Goal: Task Accomplishment & Management: Use online tool/utility

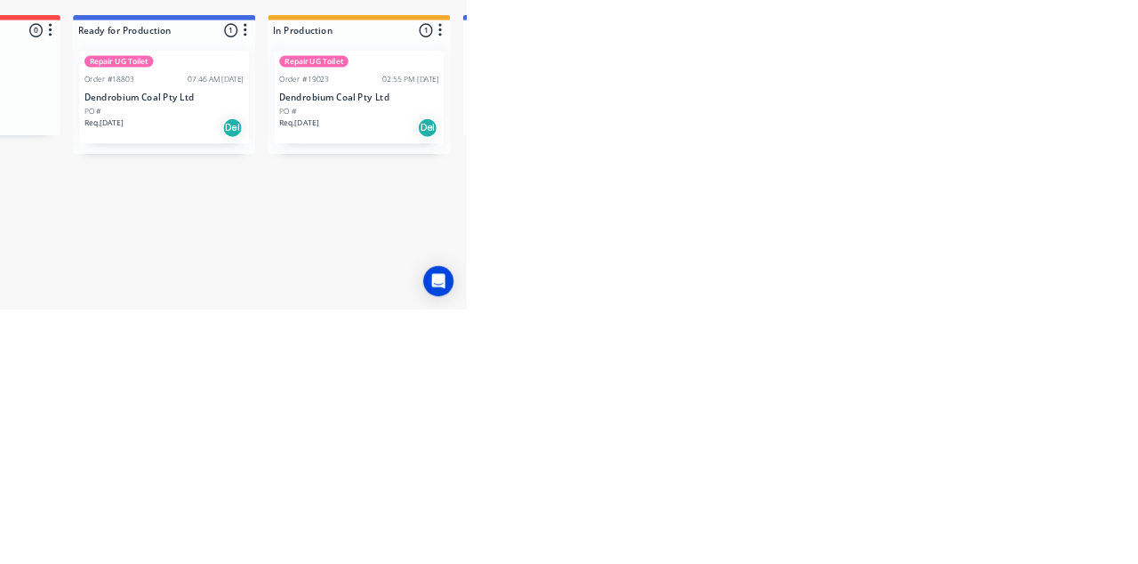
type input "Toil"
click at [979, 284] on div "PO #" at bounding box center [988, 286] width 224 height 16
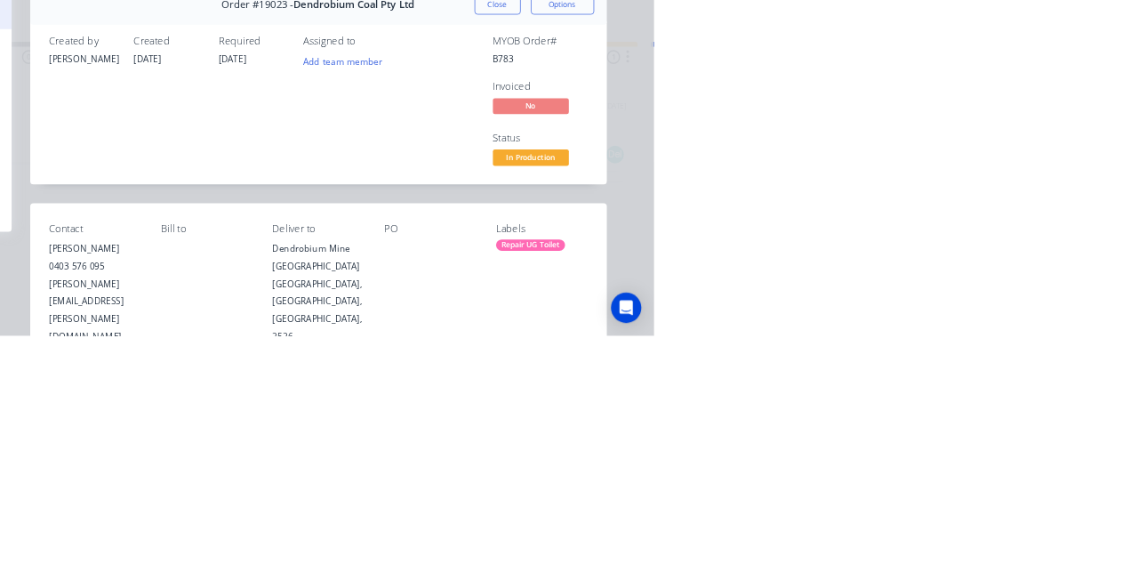
click at [186, 163] on div "Collaborate" at bounding box center [151, 156] width 70 height 16
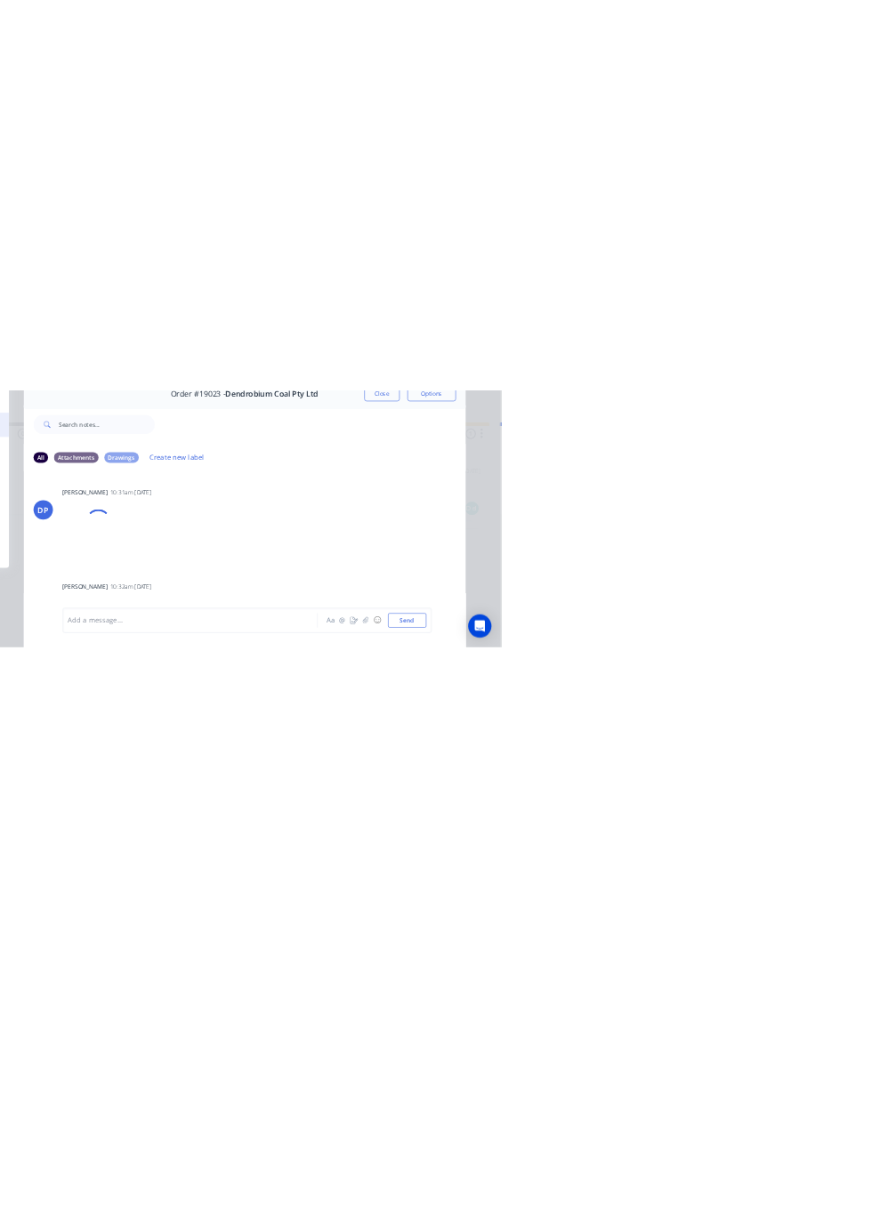
scroll to position [8, 0]
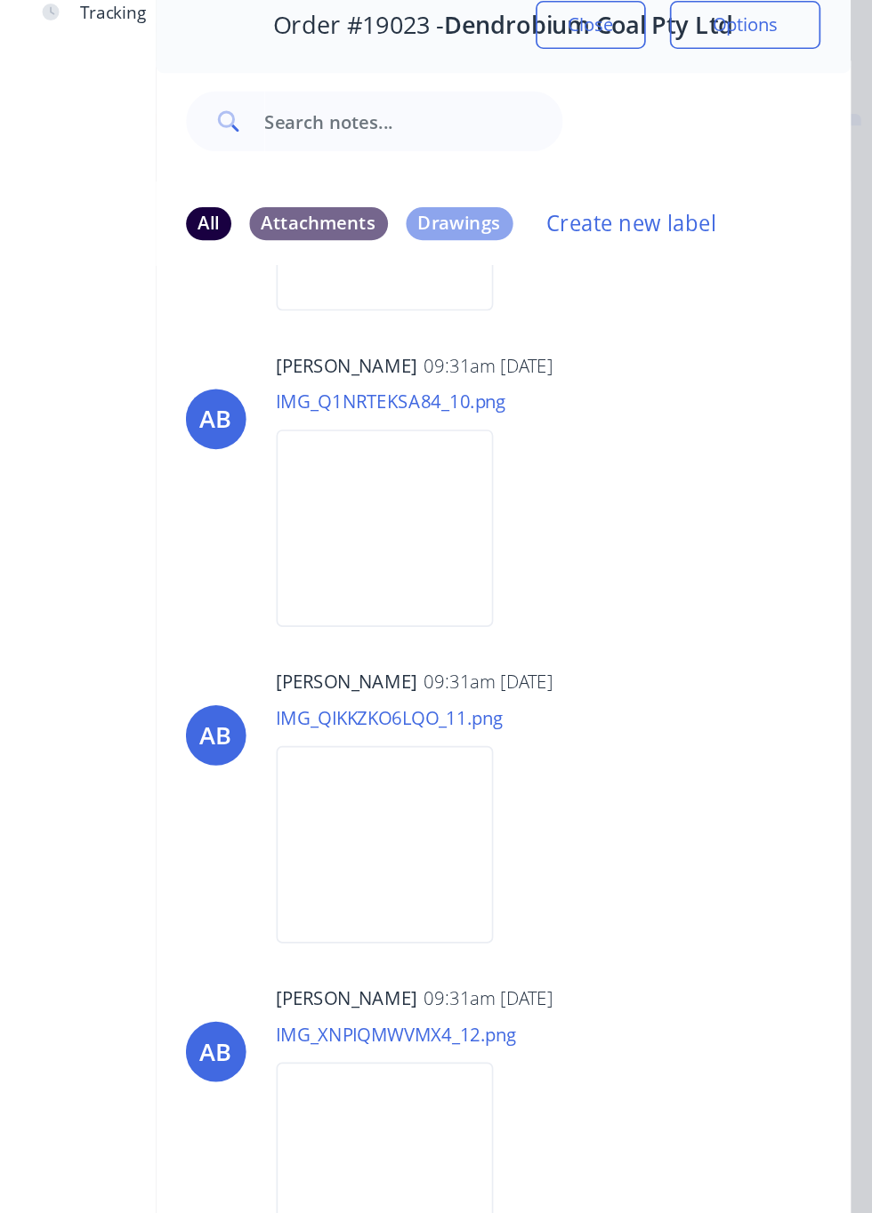
click at [643, 427] on div "Labels Download" at bounding box center [570, 396] width 146 height 133
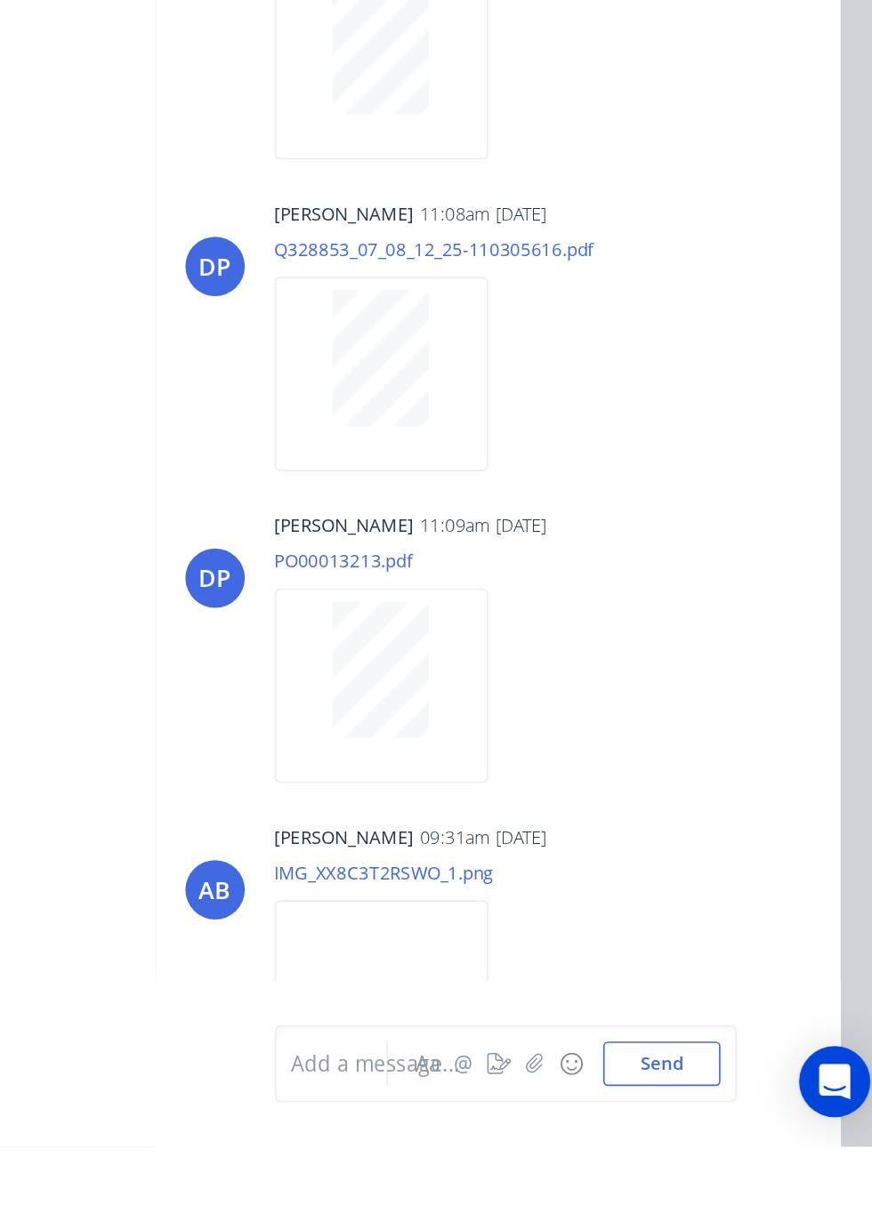
scroll to position [0, 0]
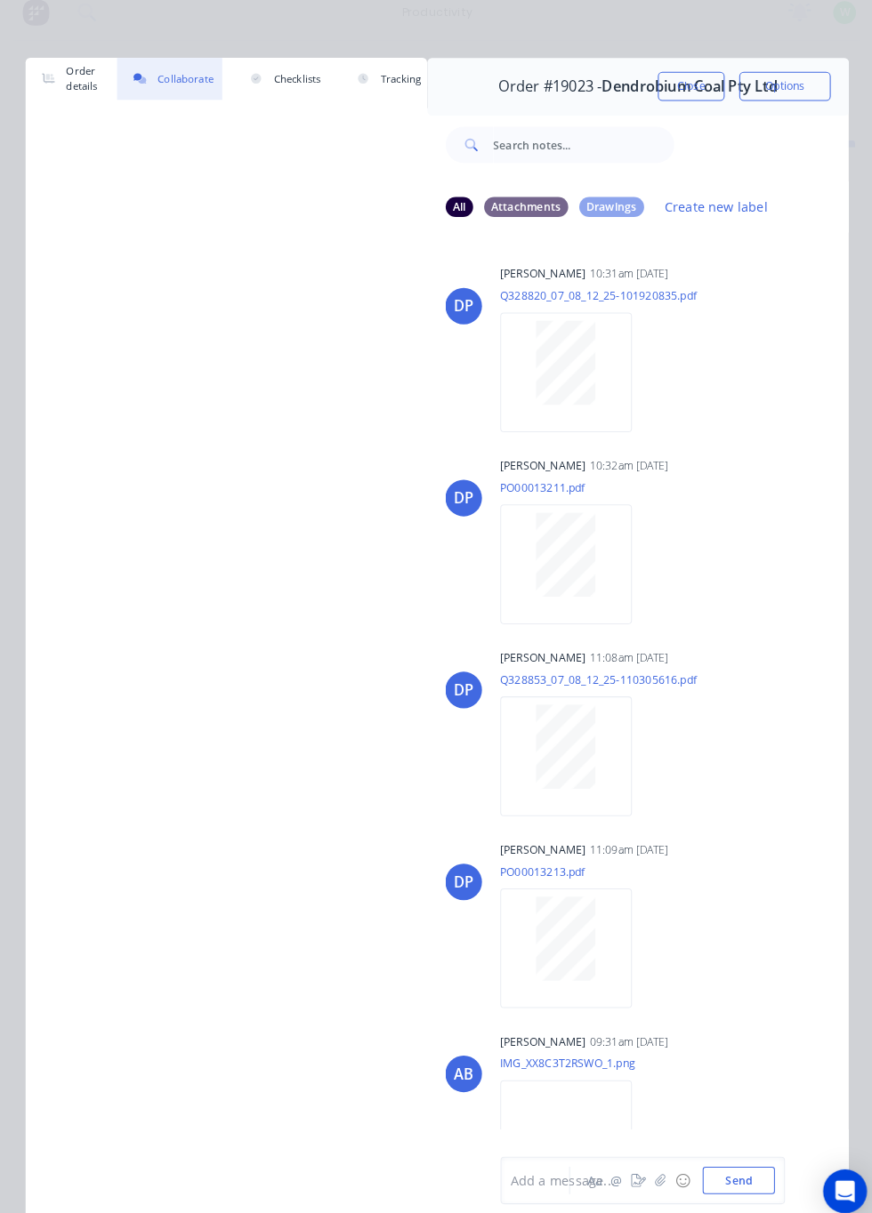
click at [686, 103] on button "Close" at bounding box center [682, 98] width 65 height 28
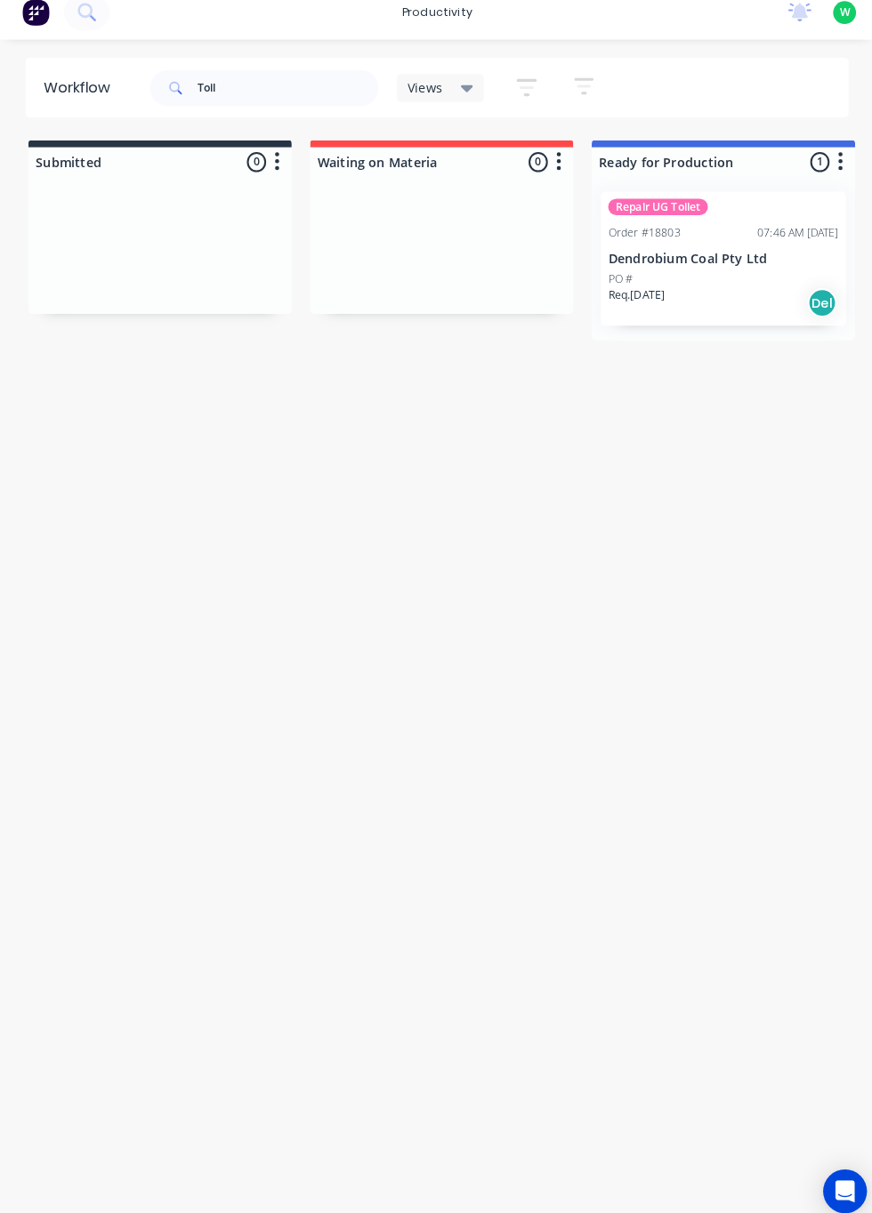
click at [663, 285] on div "PO #" at bounding box center [714, 286] width 224 height 16
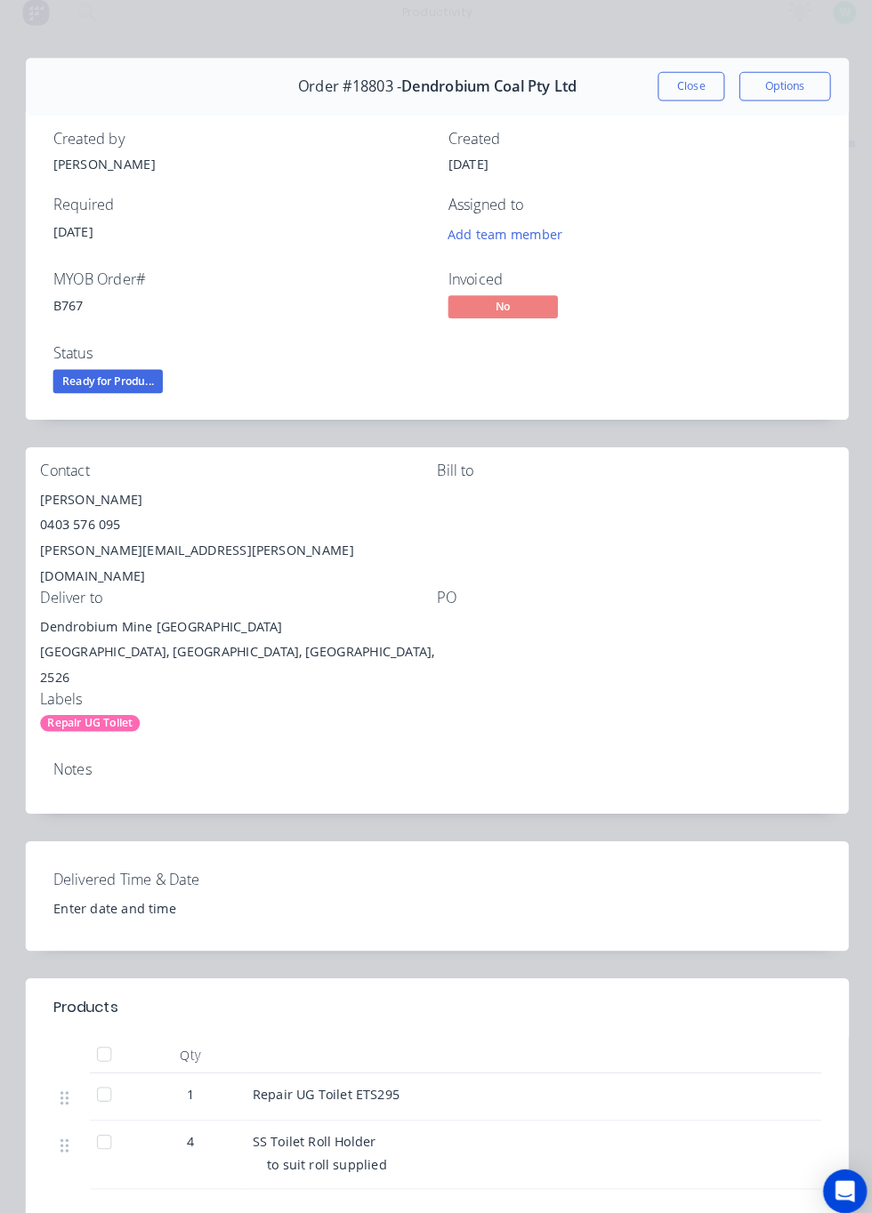
click at [783, 105] on button "Options" at bounding box center [773, 98] width 89 height 28
click at [816, 103] on button "Options" at bounding box center [773, 98] width 89 height 28
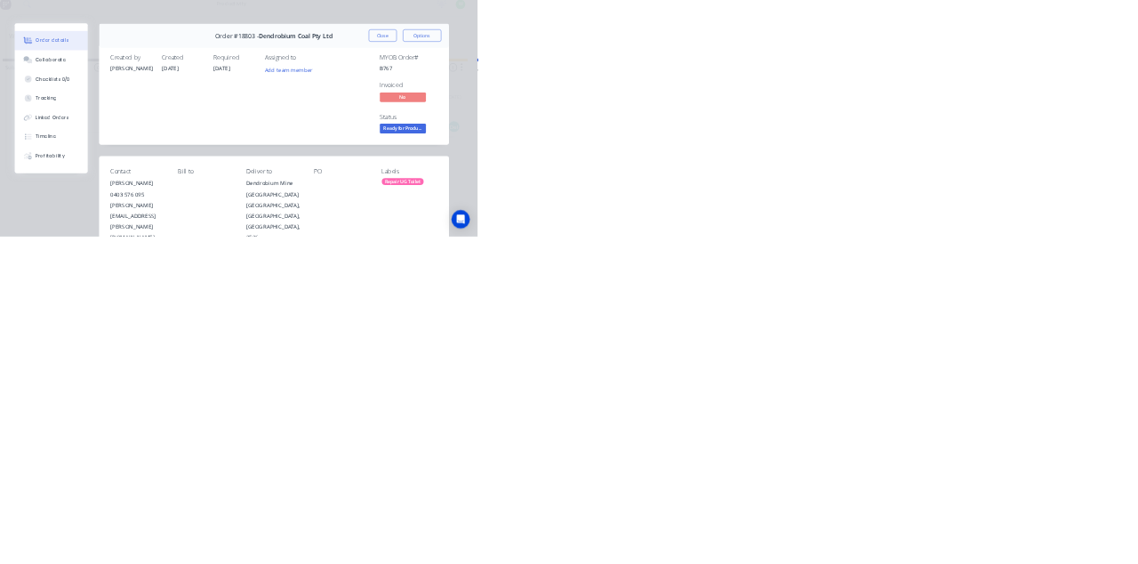
click at [236, 180] on button "Checklists 0/0" at bounding box center [151, 200] width 169 height 44
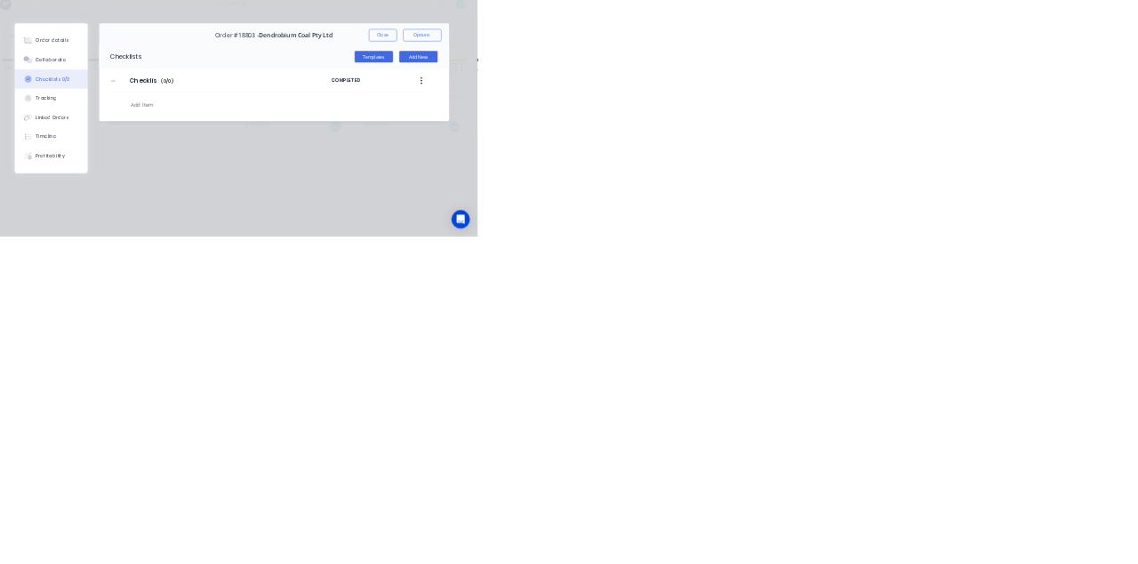
click at [186, 157] on div "Collaborate" at bounding box center [151, 156] width 70 height 16
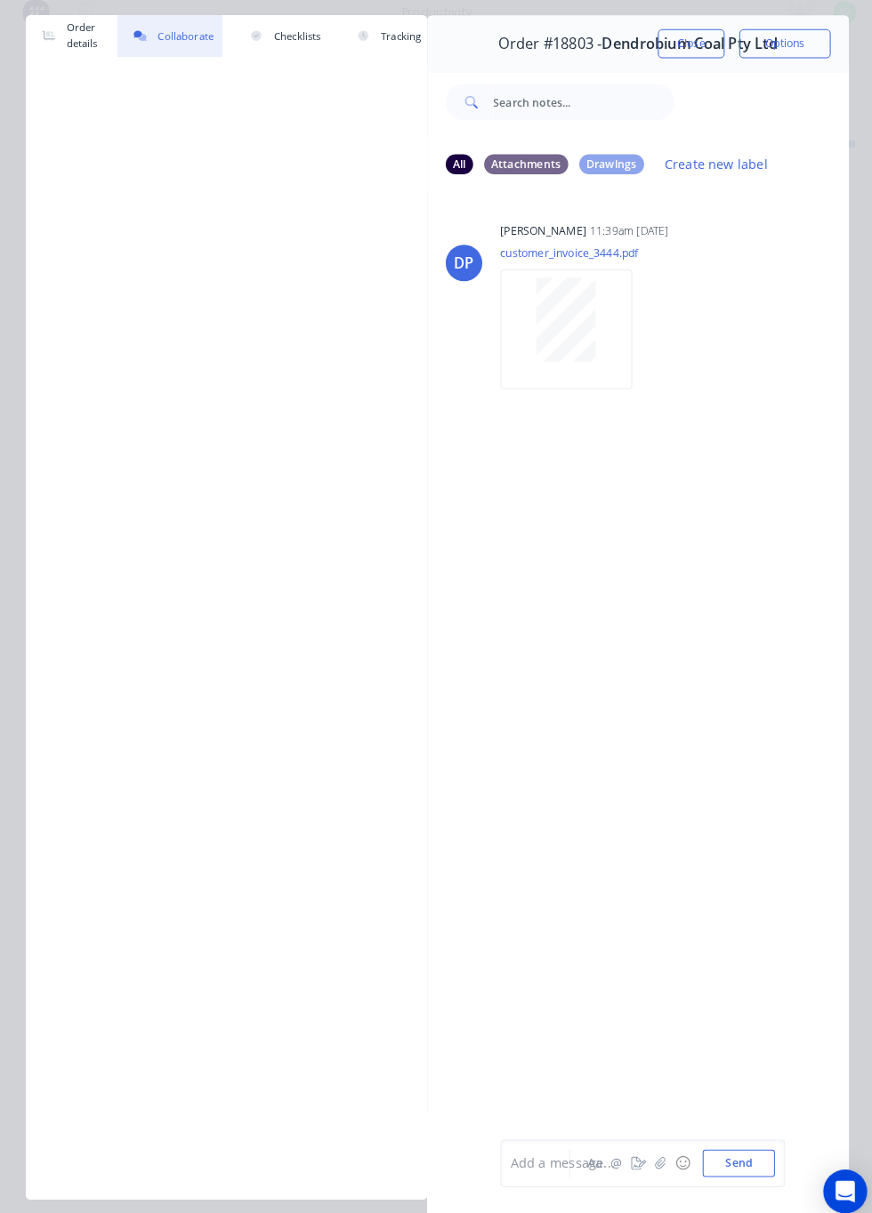
scroll to position [44, 0]
